Goal: Transaction & Acquisition: Purchase product/service

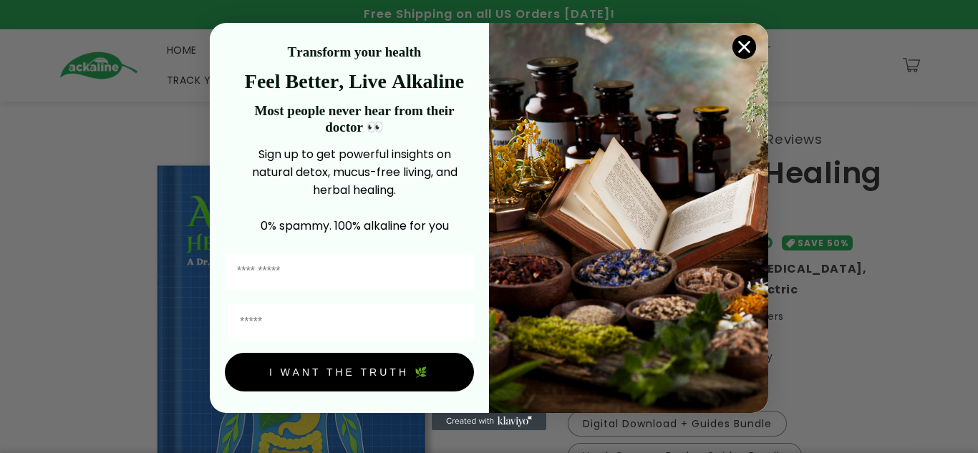
click at [315, 273] on input "First Name" at bounding box center [349, 271] width 249 height 36
type input "*"
click at [854, 333] on div "Close dialog Transform your health Feel Better, Live Alkaline Most people never…" at bounding box center [489, 226] width 978 height 453
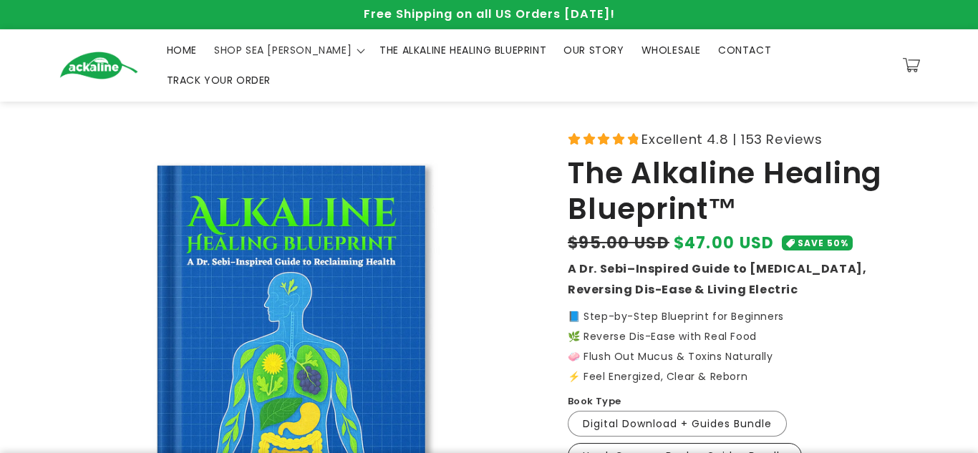
click at [638, 443] on label "Hard-Copy + eBook + Guides Bundle Variant sold out or unavailable" at bounding box center [684, 456] width 234 height 26
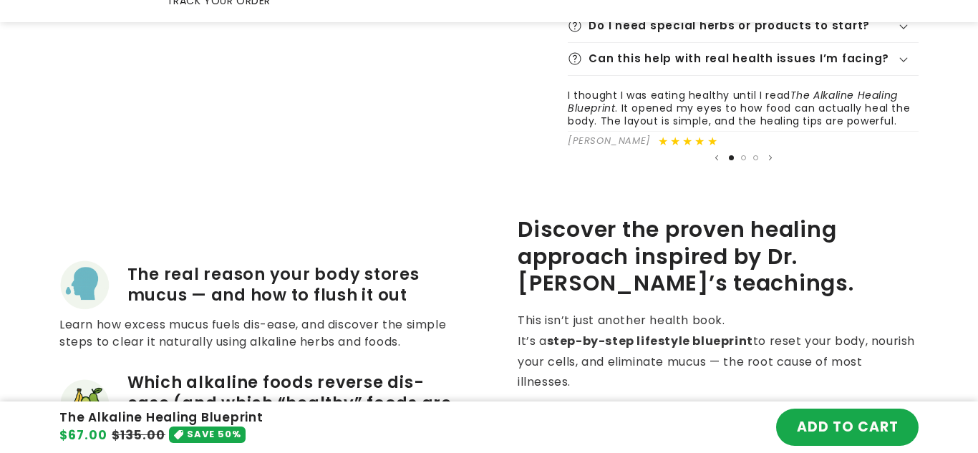
scroll to position [744, 0]
